Goal: Task Accomplishment & Management: Complete application form

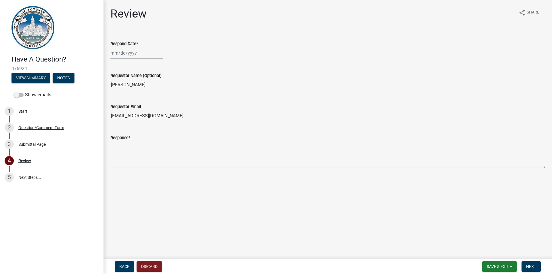
click at [120, 57] on div at bounding box center [136, 53] width 53 height 12
select select "9"
select select "2025"
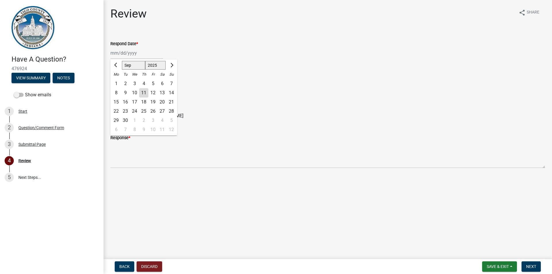
click at [145, 94] on div "11" at bounding box center [143, 92] width 9 height 9
type input "[DATE]"
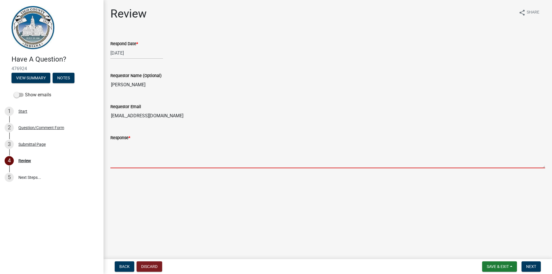
click at [134, 151] on textarea "Response *" at bounding box center [327, 154] width 435 height 27
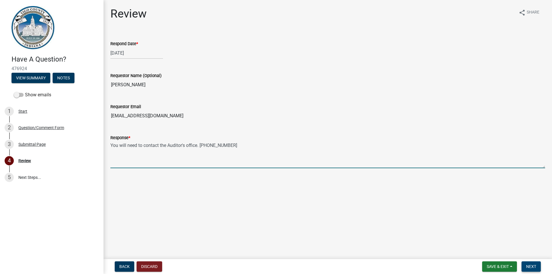
type textarea "You will need to contact the Auditor's office. [PHONE_NUMBER]"
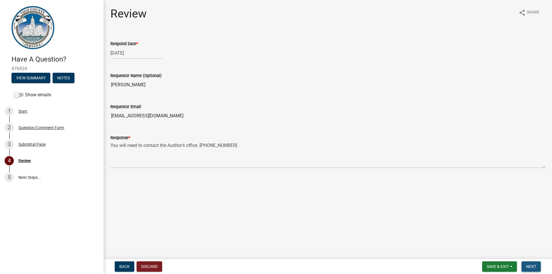
click at [532, 267] on span "Next" at bounding box center [532, 266] width 10 height 5
